Goal: Transaction & Acquisition: Book appointment/travel/reservation

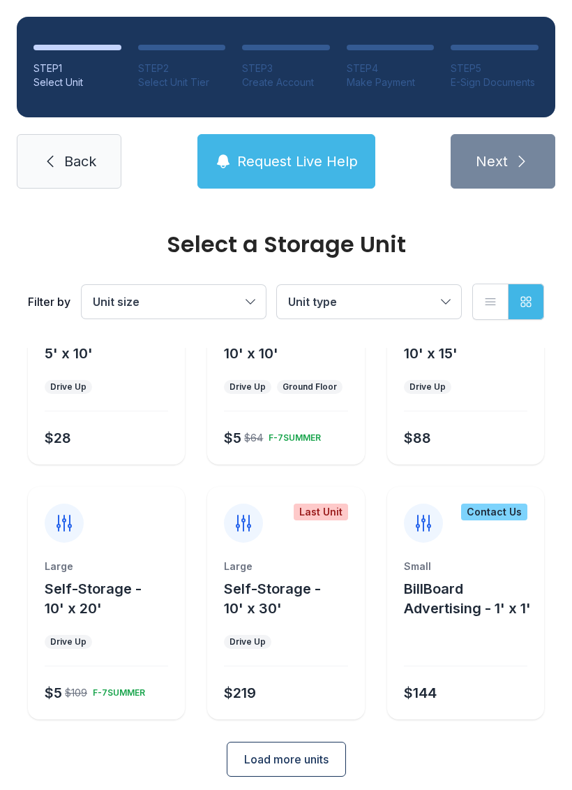
scroll to position [121, 0]
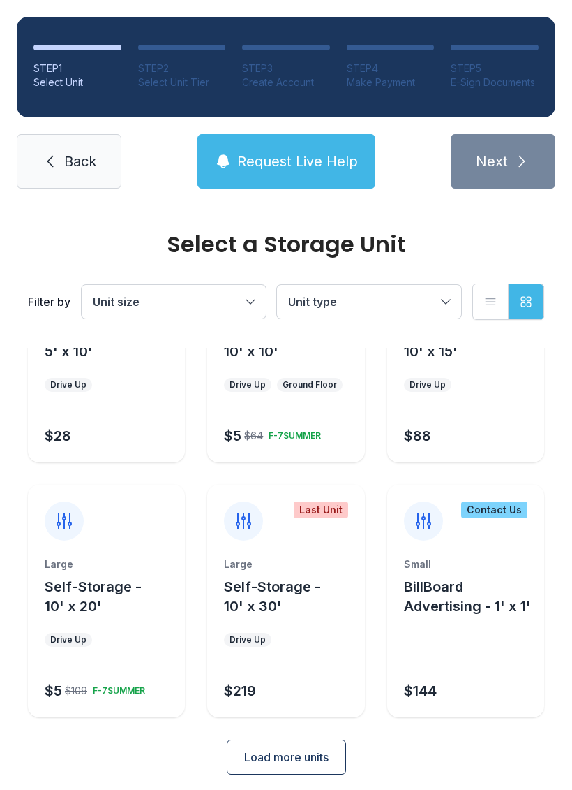
click at [312, 746] on button "Load more units" at bounding box center [286, 756] width 119 height 35
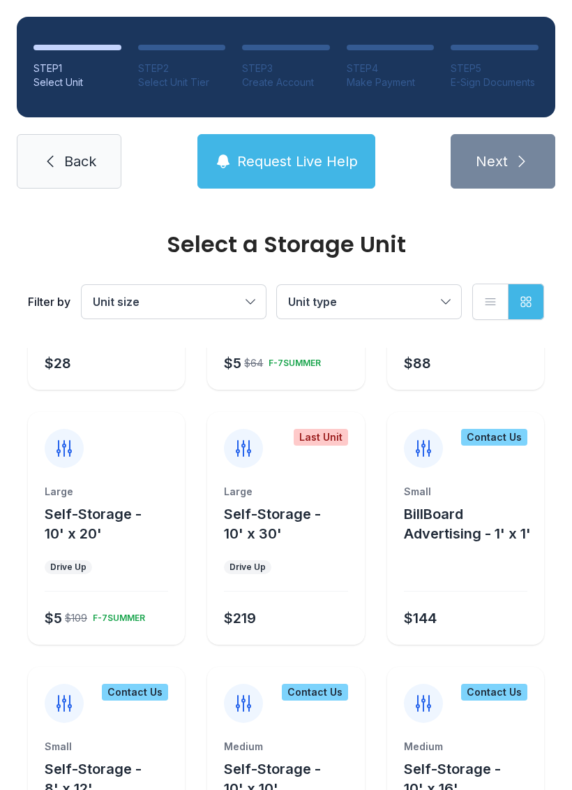
scroll to position [190, 0]
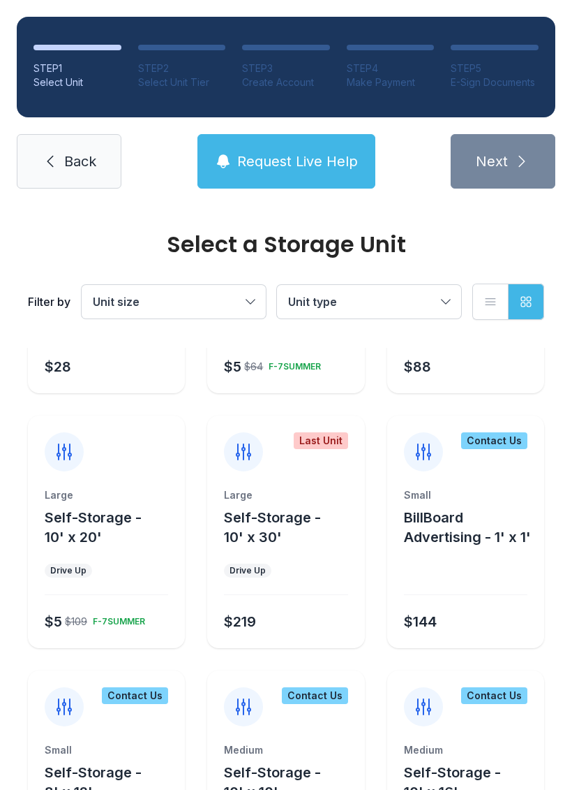
click at [437, 295] on button "Unit type" at bounding box center [369, 302] width 184 height 34
click at [424, 300] on span "Unit type" at bounding box center [362, 301] width 148 height 17
click at [229, 296] on span "Unit size" at bounding box center [167, 301] width 148 height 17
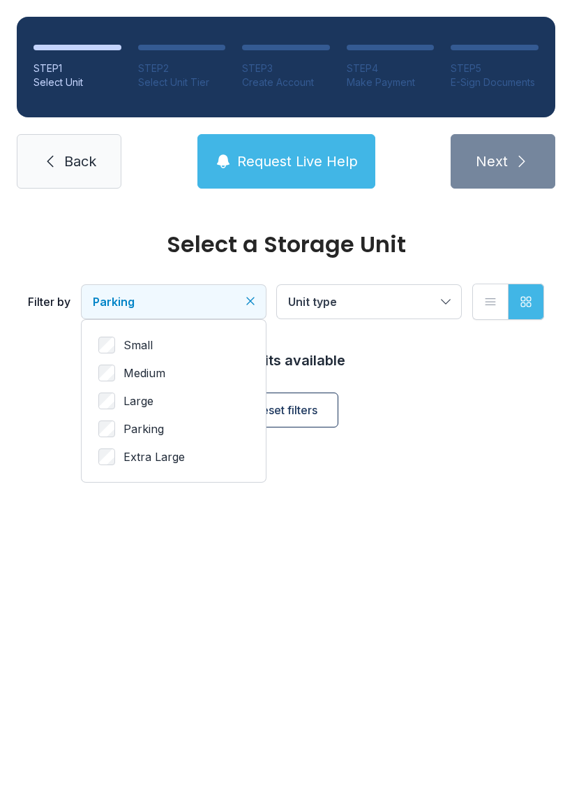
scroll to position [0, 0]
click at [427, 299] on span "Unit type" at bounding box center [362, 301] width 148 height 17
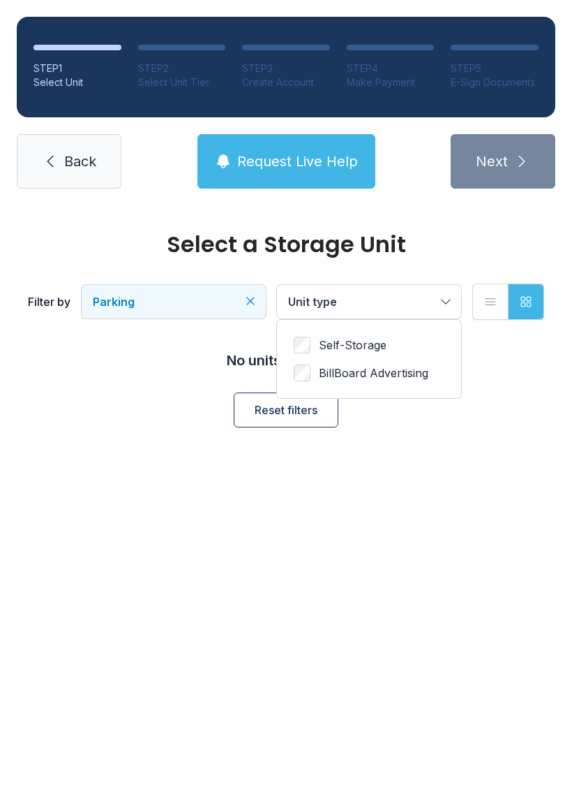
click at [501, 300] on button "List view" at bounding box center [491, 301] width 36 height 36
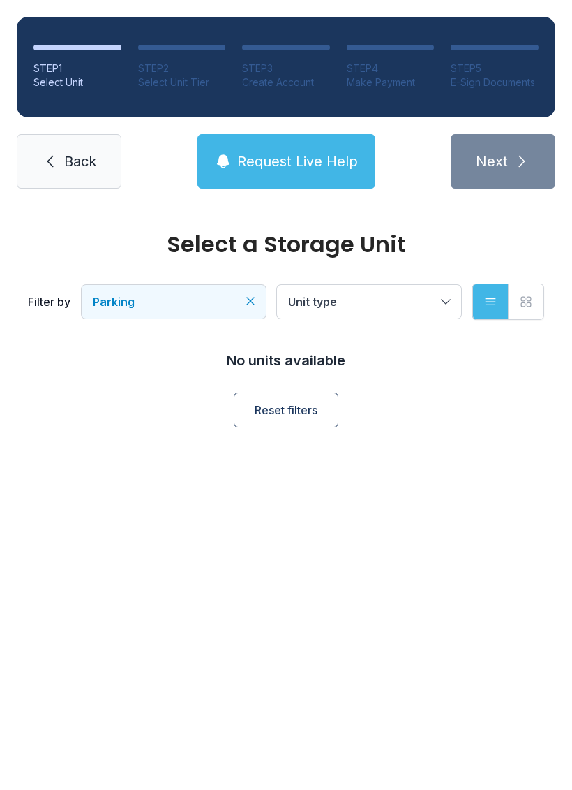
click at [520, 309] on button "Grid view" at bounding box center [526, 301] width 36 height 36
click at [302, 177] on button "Request Live Help" at bounding box center [287, 161] width 178 height 54
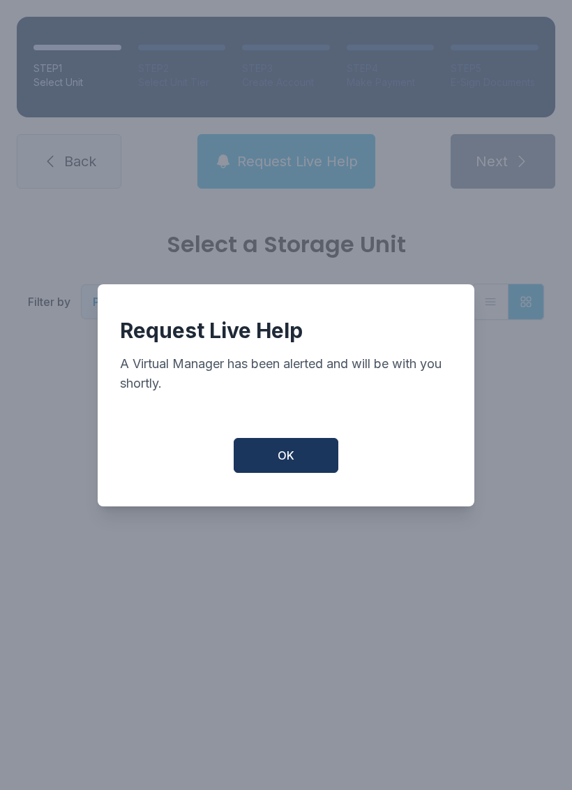
click at [288, 447] on button "OK" at bounding box center [286, 455] width 105 height 35
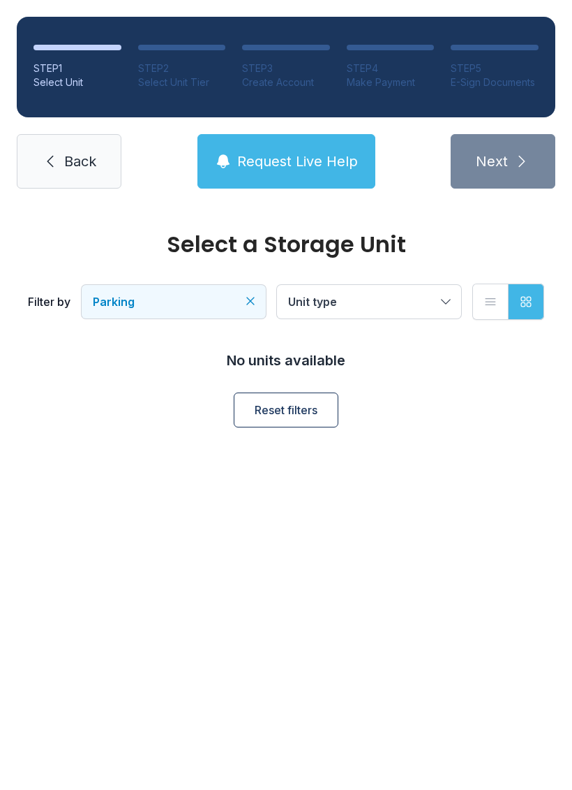
click at [305, 165] on span "Request Live Help" at bounding box center [297, 162] width 121 height 20
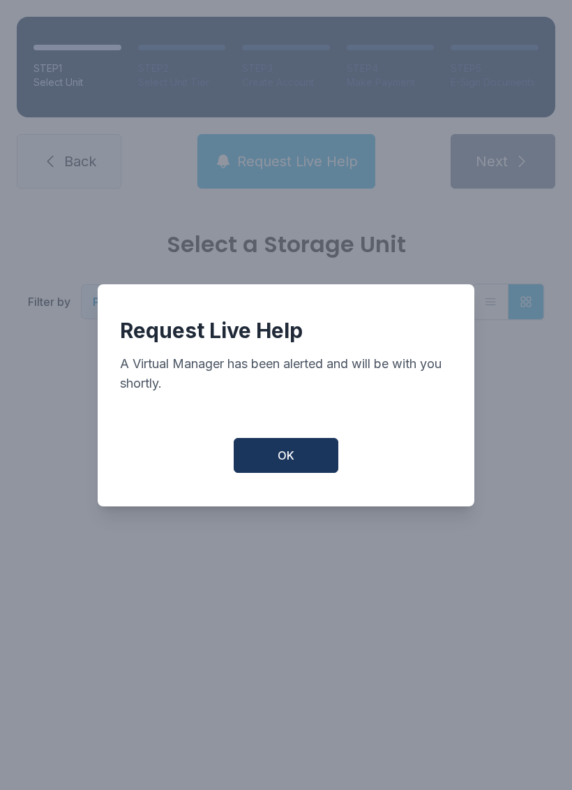
click at [311, 473] on button "OK" at bounding box center [286, 455] width 105 height 35
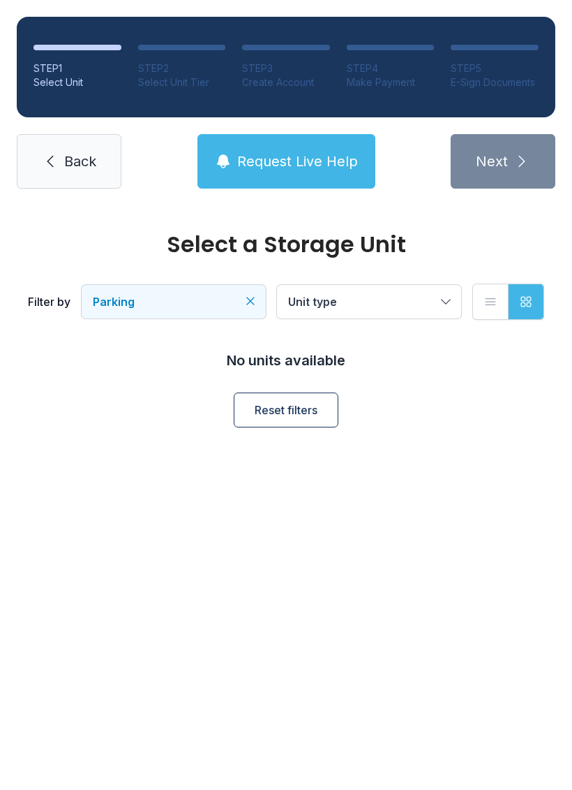
click at [246, 302] on icon "Clear filters" at bounding box center [251, 301] width 14 height 14
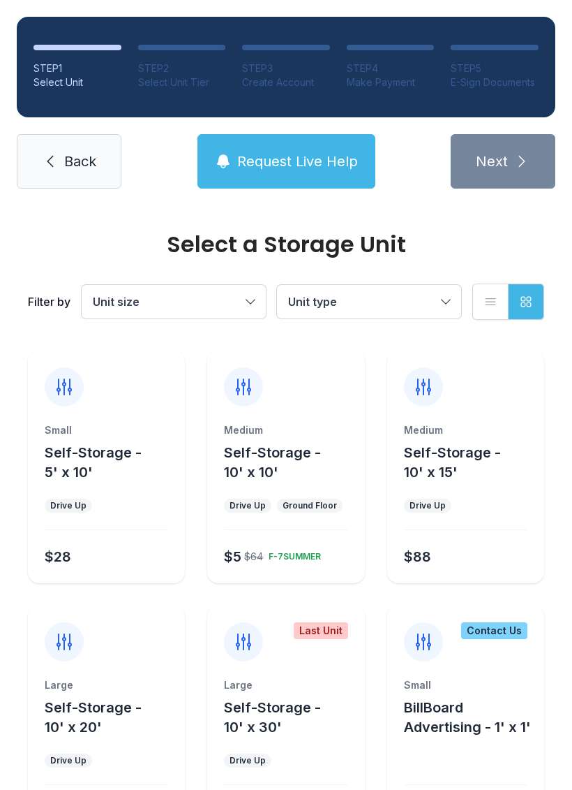
click at [76, 146] on link "Back" at bounding box center [69, 161] width 105 height 54
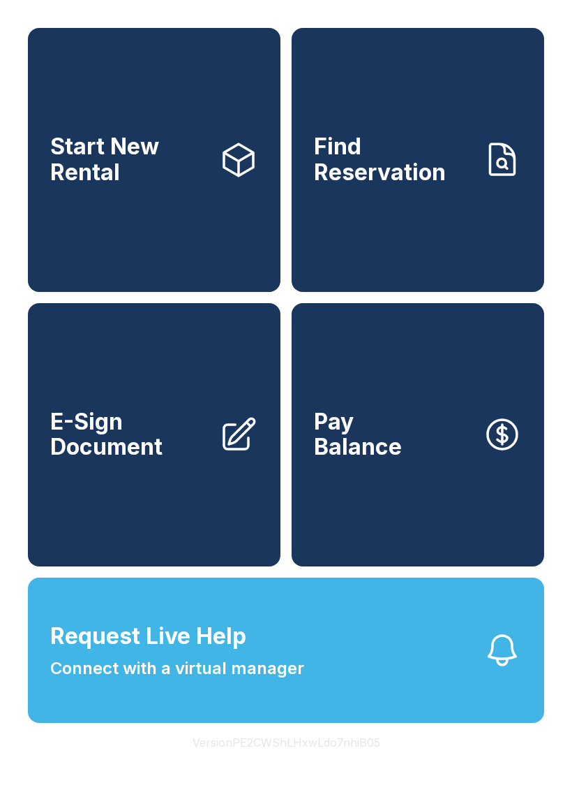
click at [195, 722] on button "Request Live Help Connect with a virtual manager" at bounding box center [286, 649] width 517 height 145
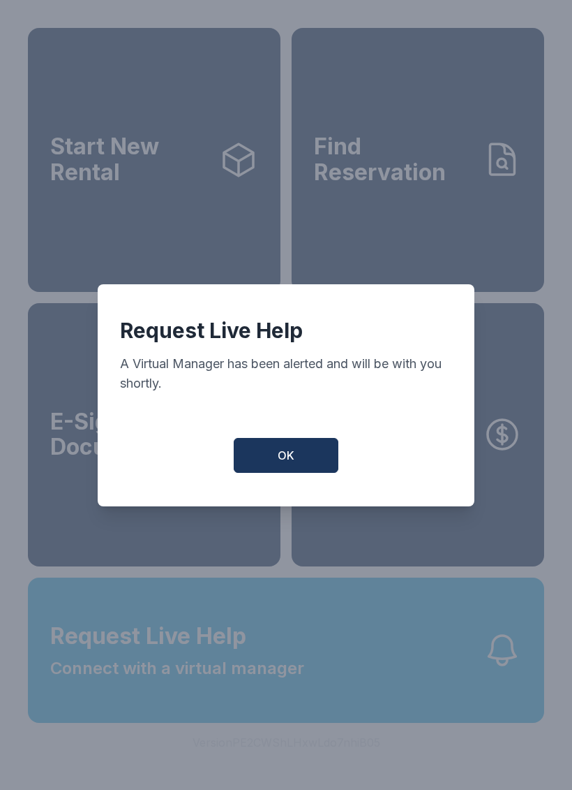
click at [309, 473] on button "OK" at bounding box center [286, 455] width 105 height 35
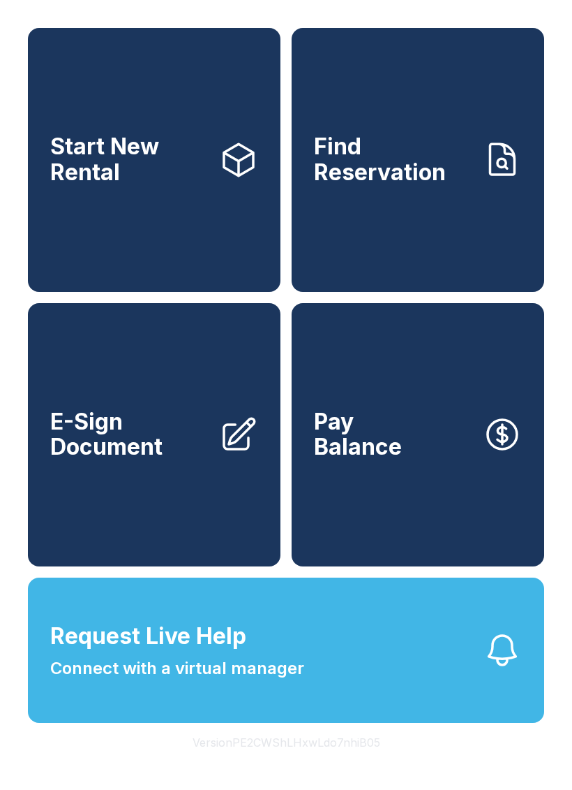
click at [207, 681] on span "Connect with a virtual manager" at bounding box center [177, 668] width 254 height 25
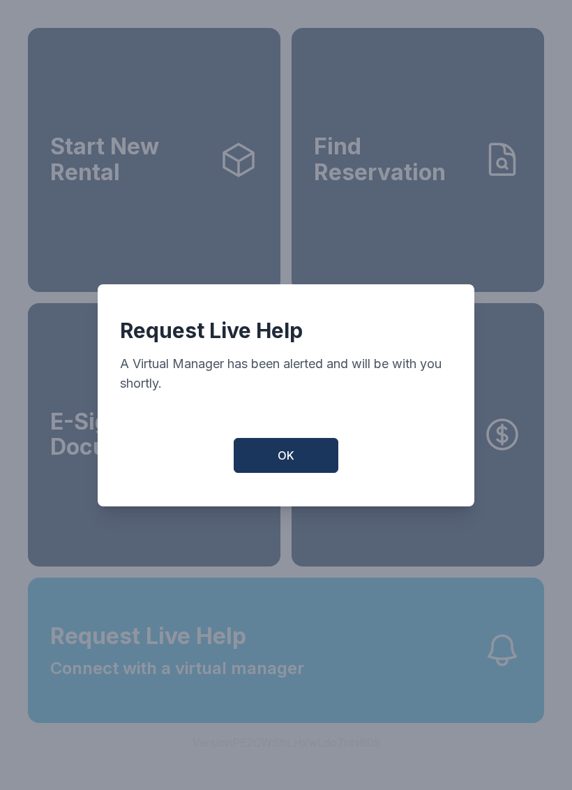
click at [300, 460] on button "OK" at bounding box center [286, 455] width 105 height 35
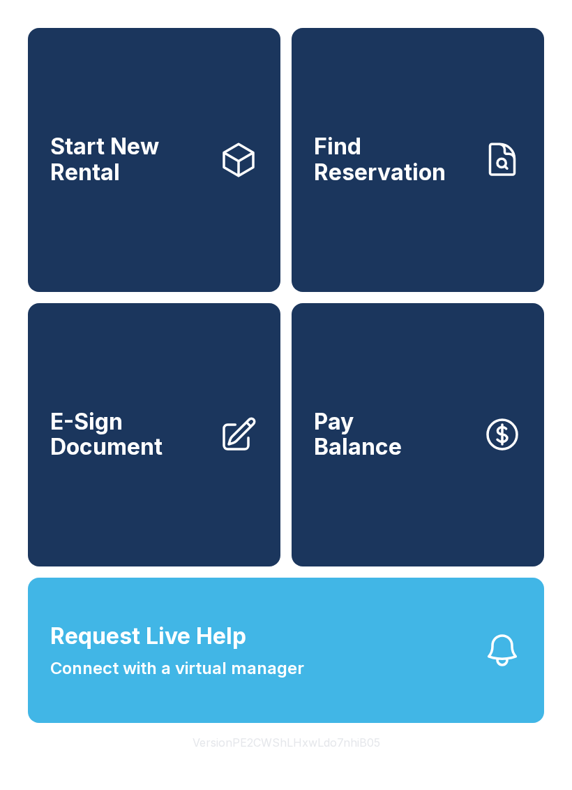
click at [99, 681] on span "Connect with a virtual manager" at bounding box center [177, 668] width 254 height 25
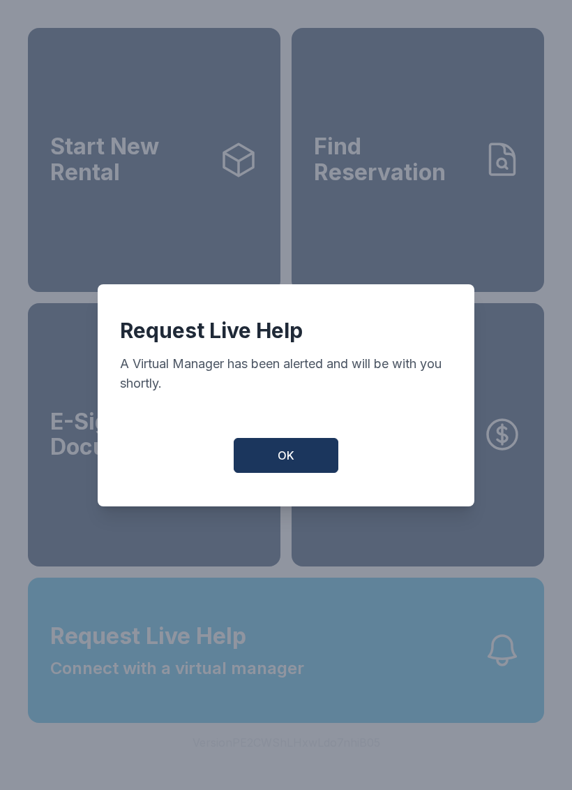
click at [263, 471] on button "OK" at bounding box center [286, 455] width 105 height 35
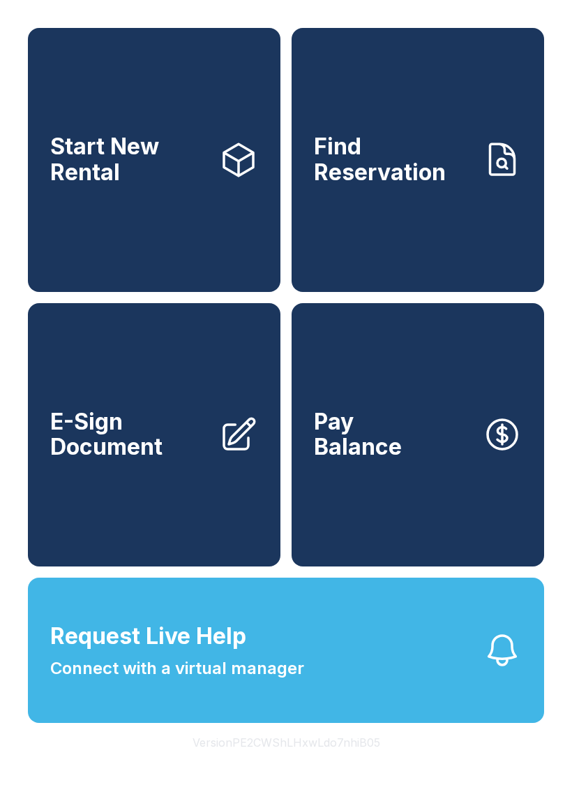
click at [209, 179] on link "Start New Rental" at bounding box center [154, 160] width 253 height 264
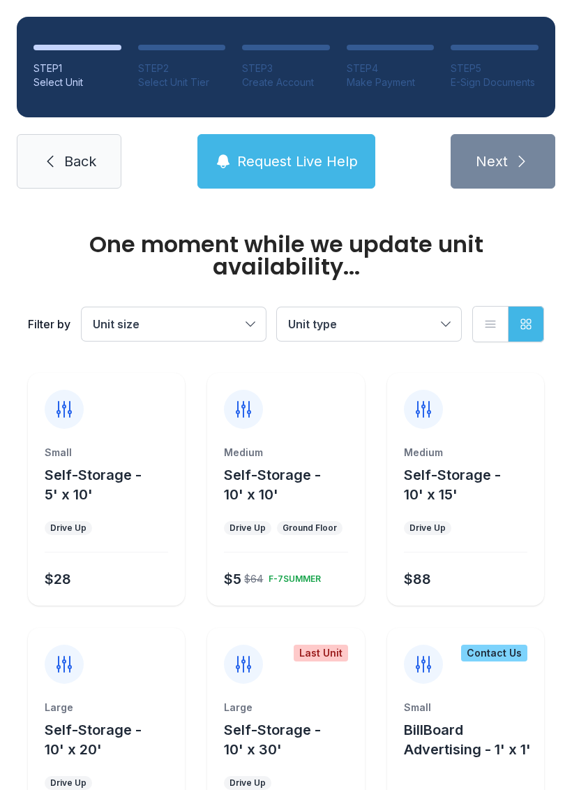
click at [556, 189] on div "STEP 1 Select Unit STEP 2 Select Unit Tier STEP 3 Create Account STEP 4 Make Pa…" at bounding box center [286, 102] width 572 height 205
click at [485, 201] on div "STEP 1 Select Unit STEP 2 Select Unit Tier STEP 3 Create Account STEP 4 Make Pa…" at bounding box center [286, 102] width 572 height 205
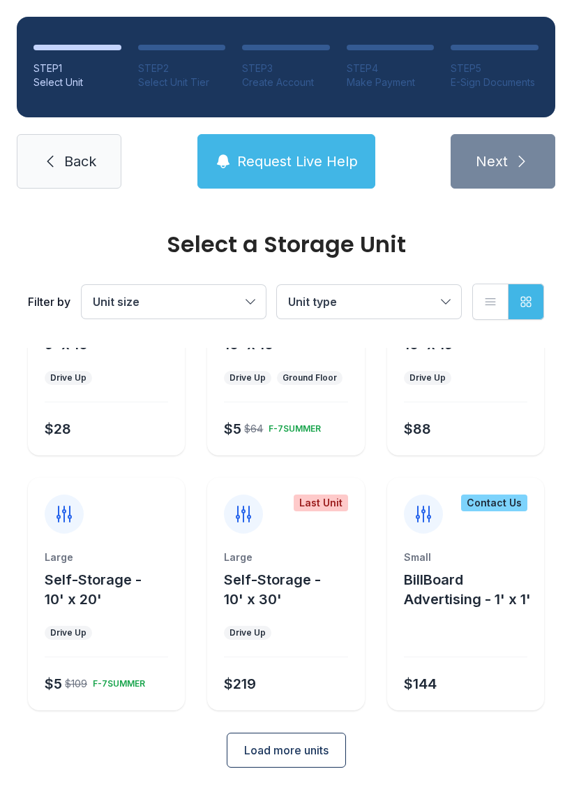
scroll to position [127, 0]
click at [305, 749] on span "Load more units" at bounding box center [286, 750] width 84 height 17
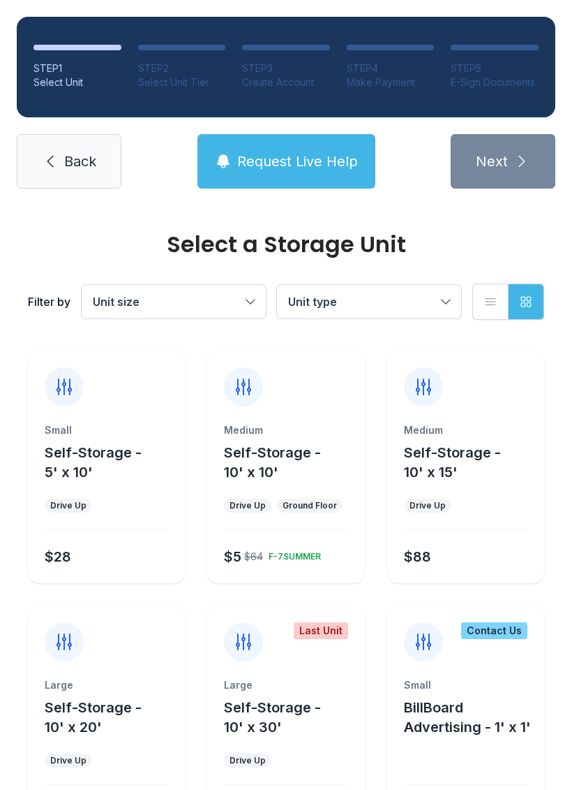
click at [279, 146] on button "Request Live Help" at bounding box center [287, 161] width 178 height 54
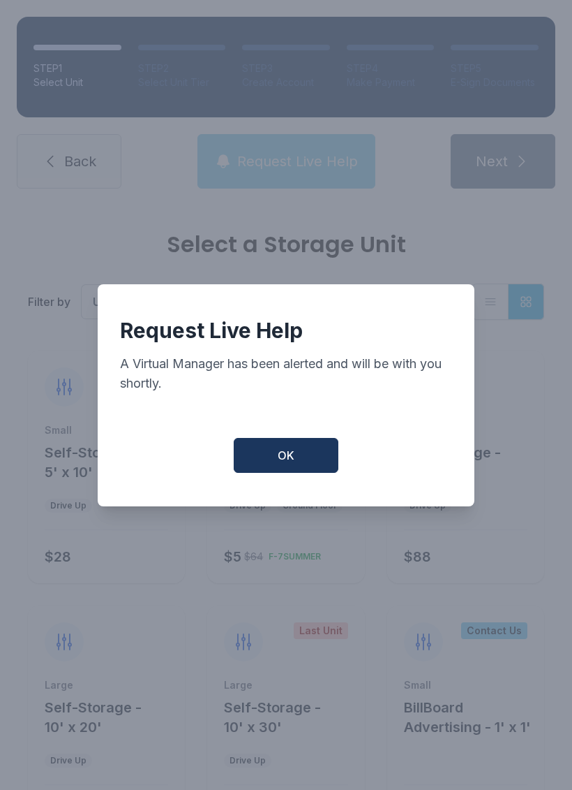
scroll to position [0, 0]
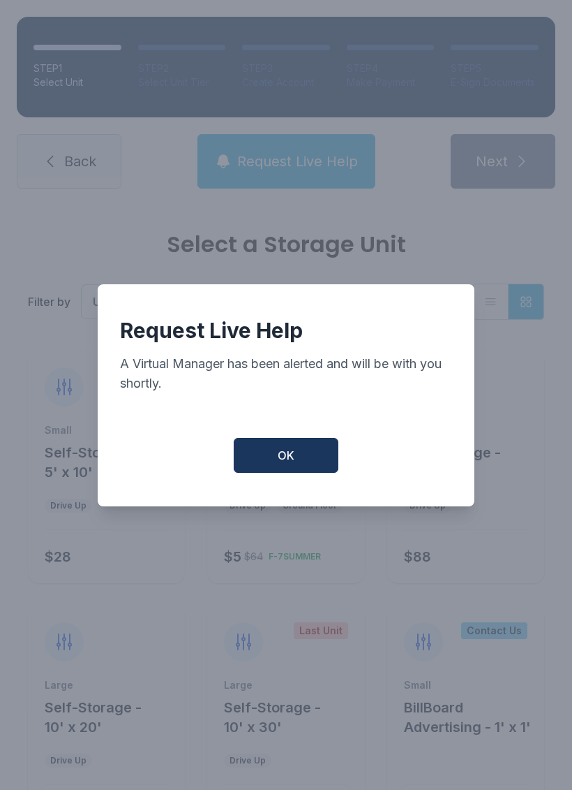
click at [315, 455] on button "OK" at bounding box center [286, 455] width 105 height 35
